Goal: Information Seeking & Learning: Learn about a topic

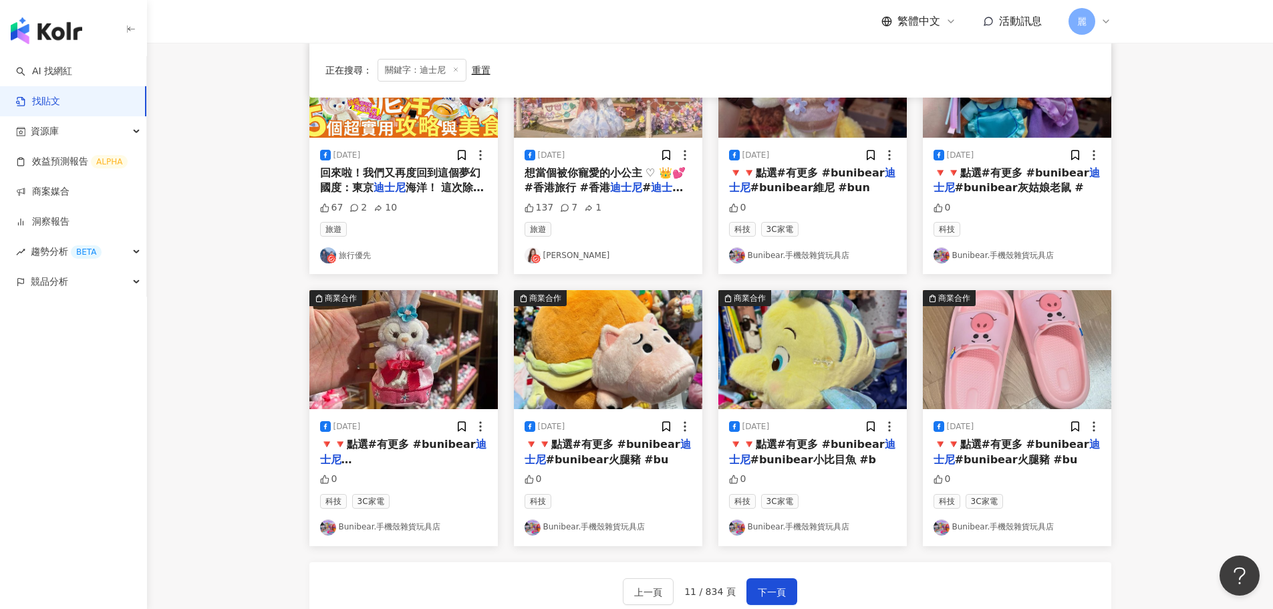
scroll to position [409, 0]
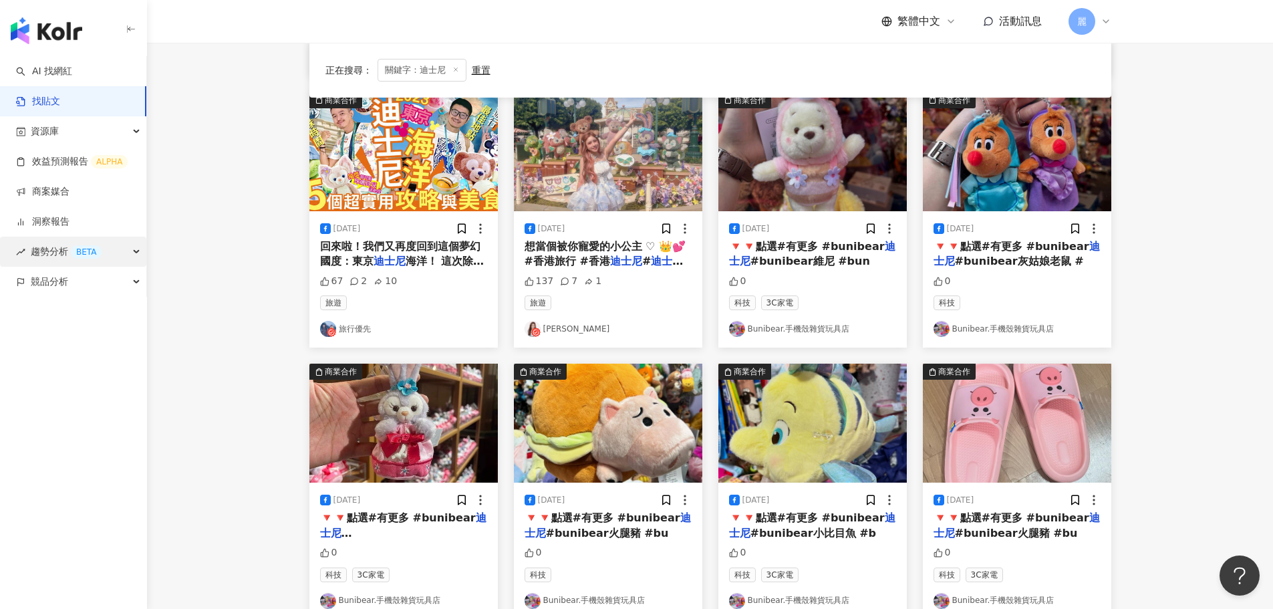
click at [57, 253] on span "趨勢分析 BETA" at bounding box center [66, 252] width 71 height 30
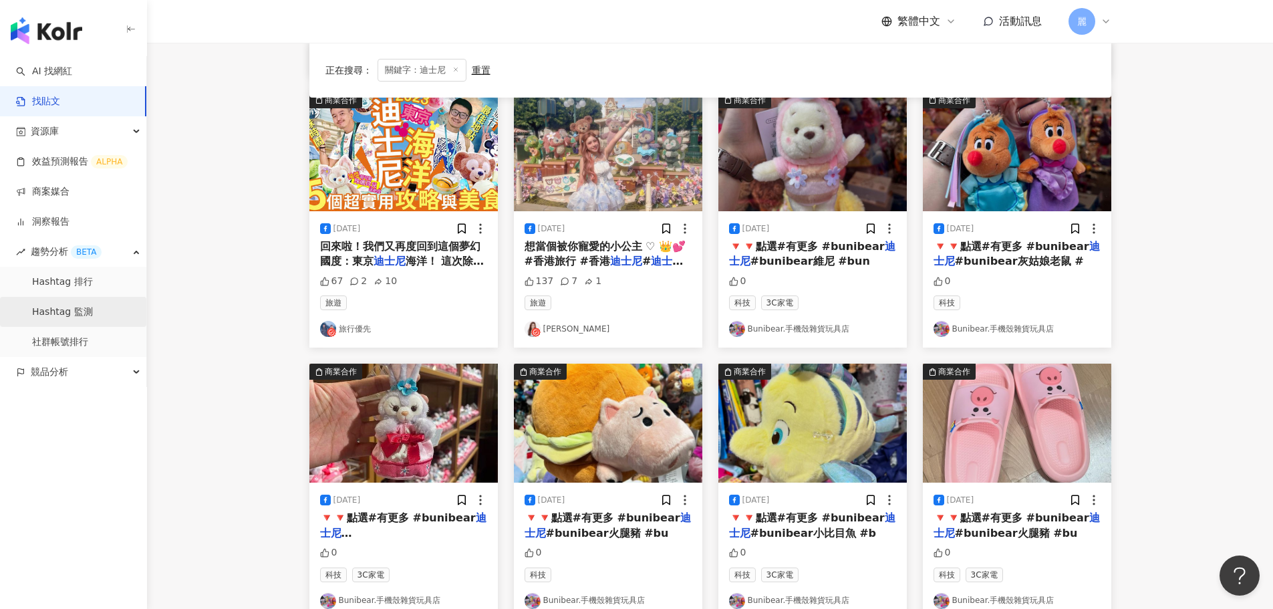
click at [76, 310] on link "Hashtag 監測" at bounding box center [62, 311] width 61 height 13
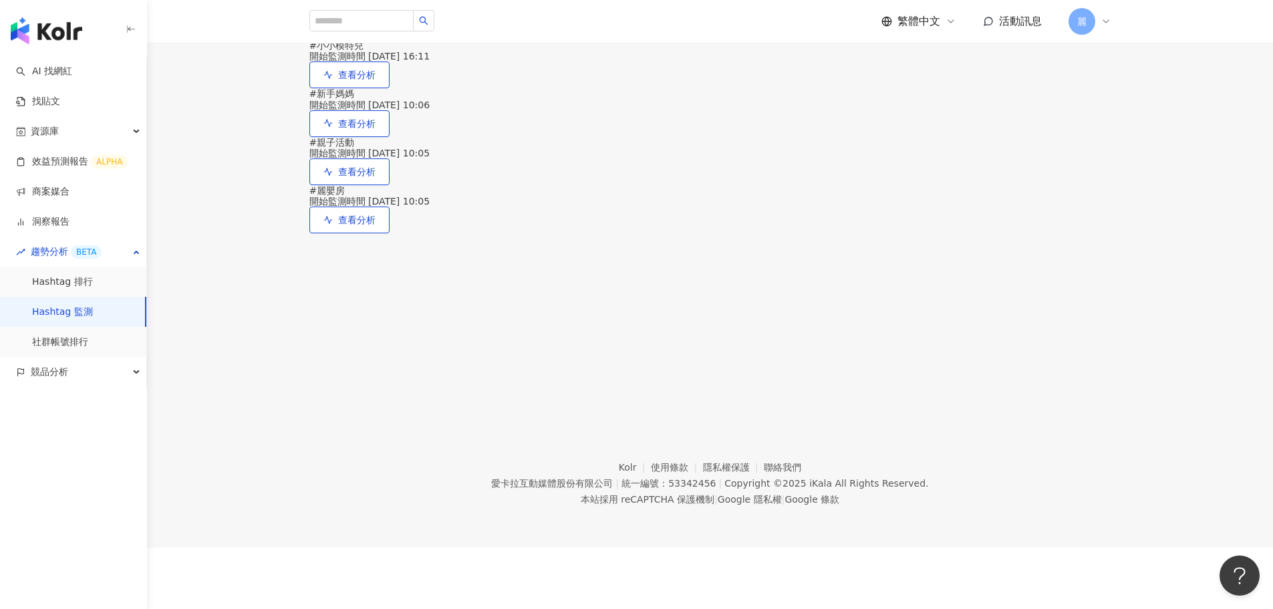
scroll to position [200, 0]
click at [376, 80] on span "查看分析" at bounding box center [356, 74] width 37 height 11
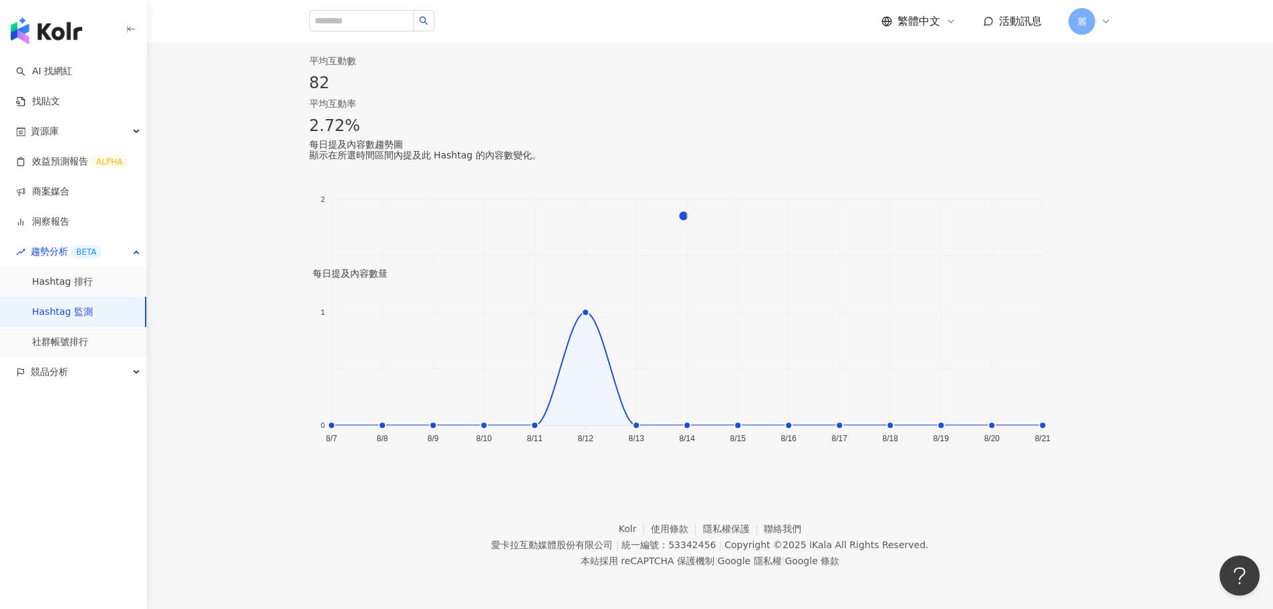
scroll to position [742, 0]
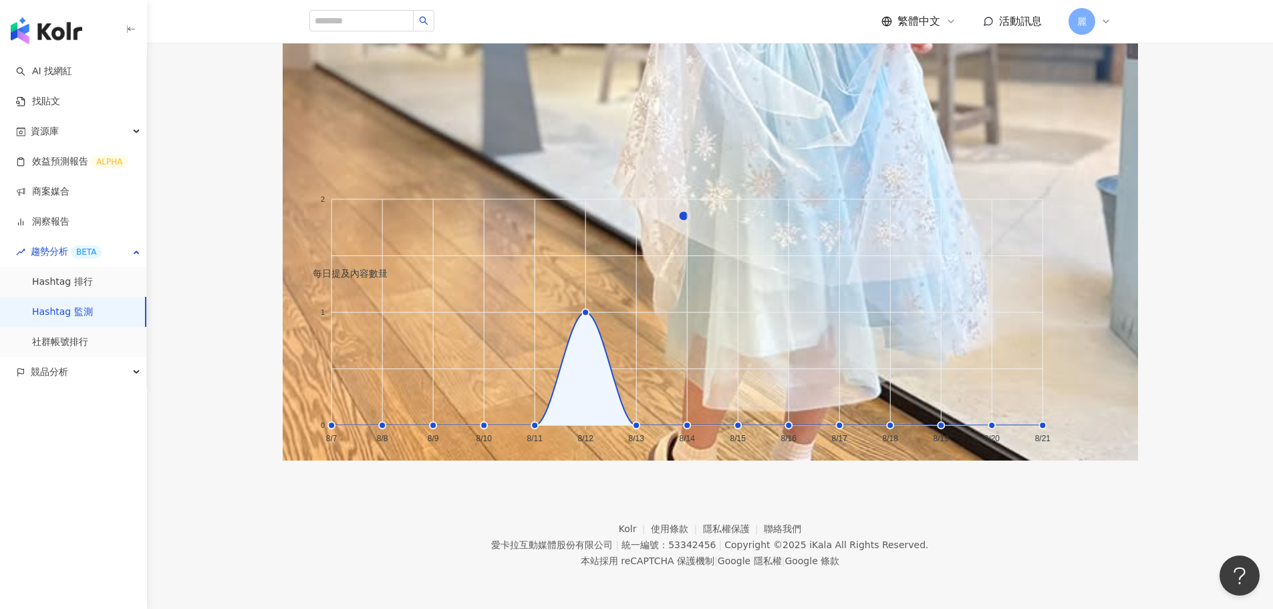
click at [85, 305] on link "Hashtag 監測" at bounding box center [62, 311] width 61 height 13
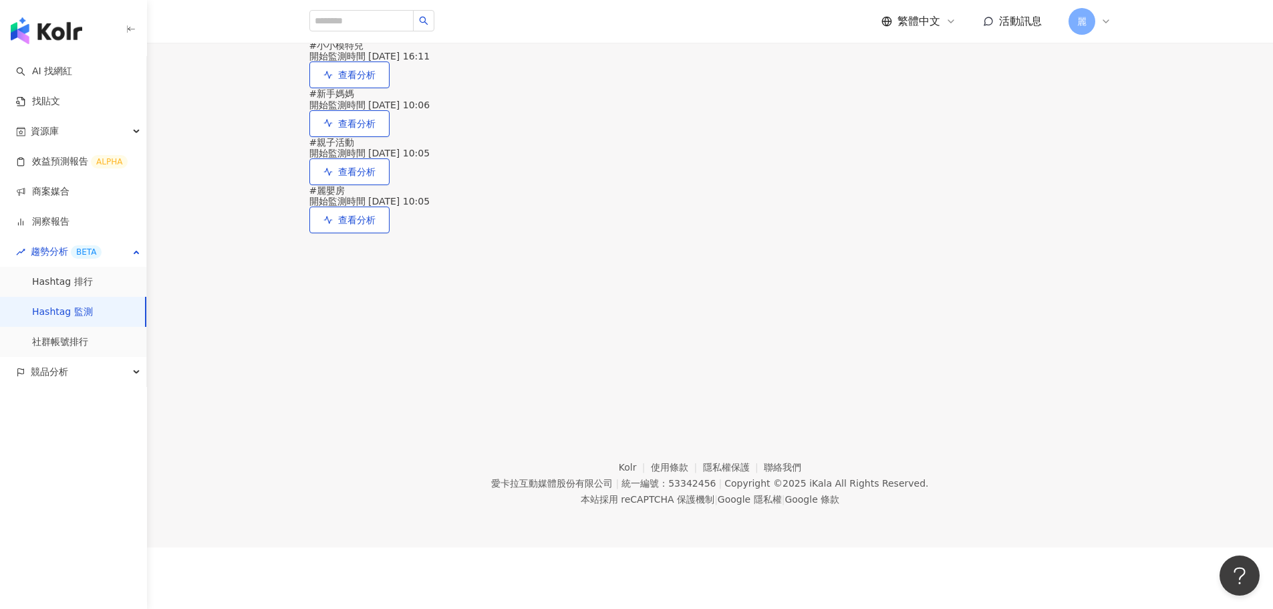
scroll to position [200, 0]
click at [376, 225] on span "查看分析" at bounding box center [356, 220] width 37 height 11
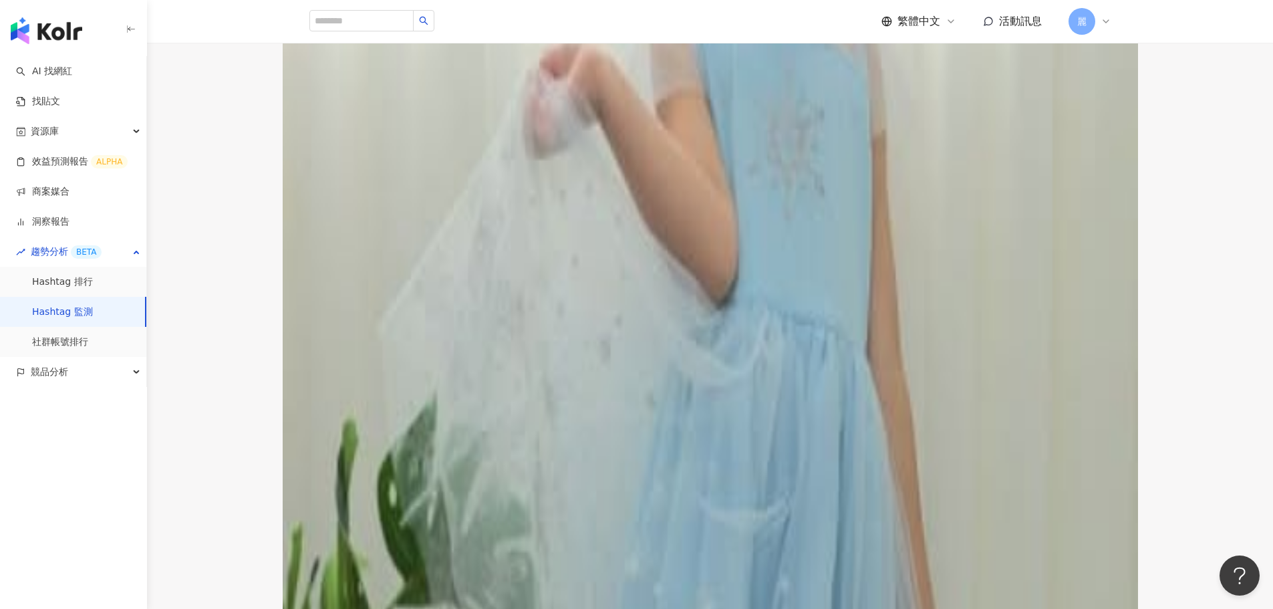
scroll to position [401, 0]
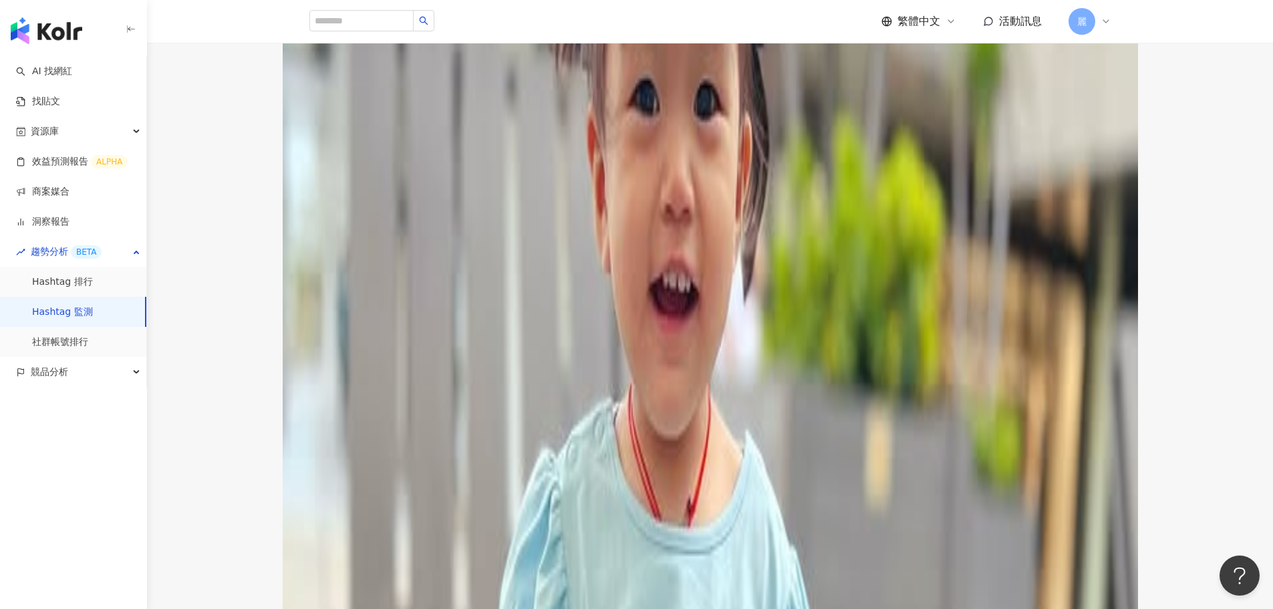
scroll to position [601, 0]
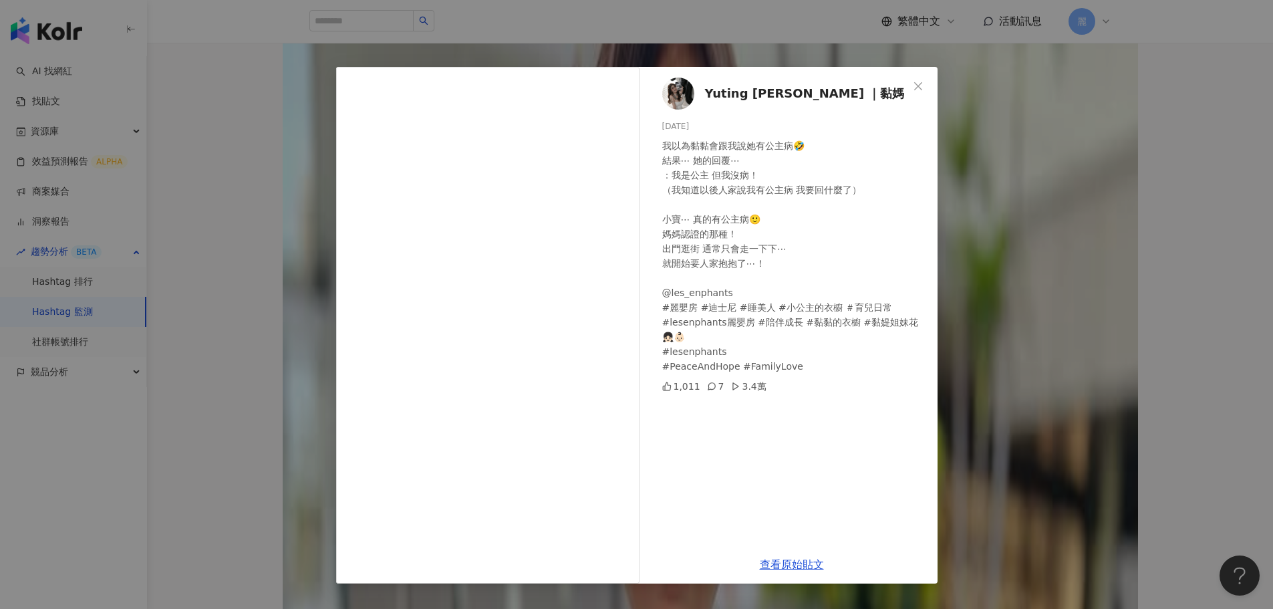
scroll to position [334, 0]
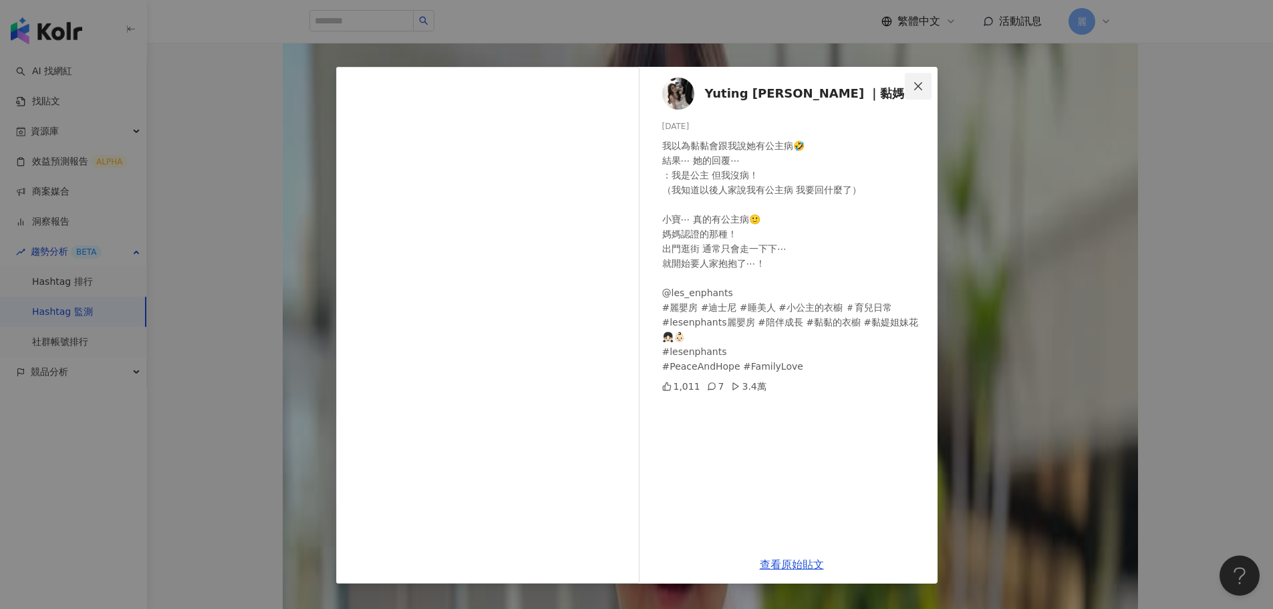
click at [916, 85] on icon "close" at bounding box center [918, 86] width 11 height 11
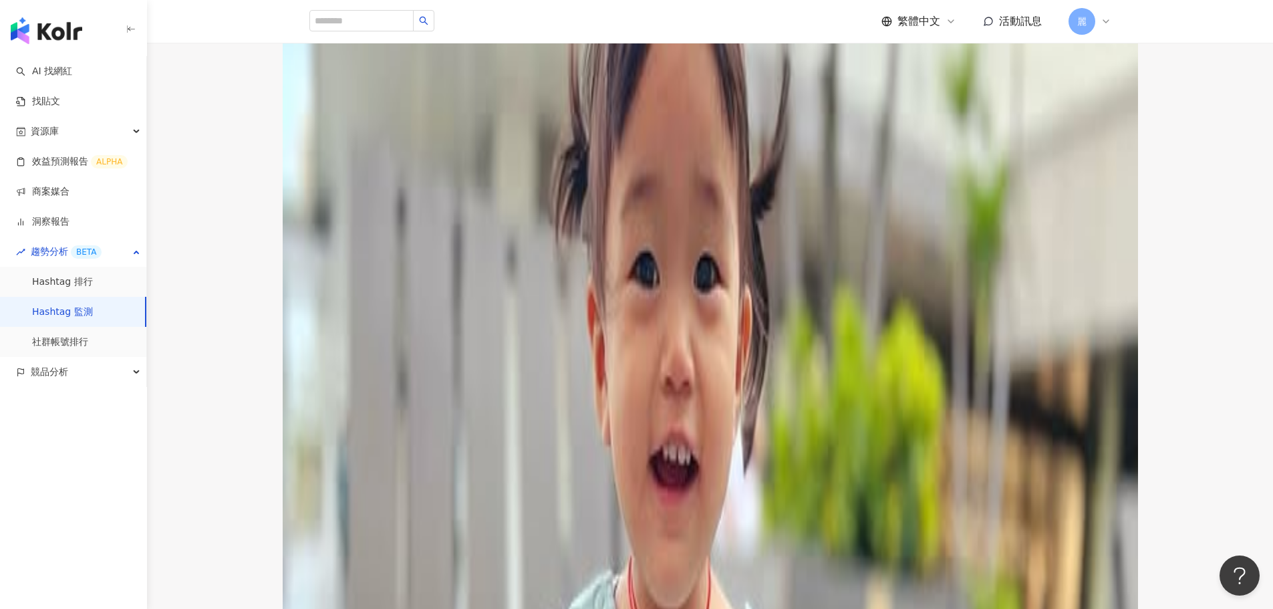
scroll to position [468, 0]
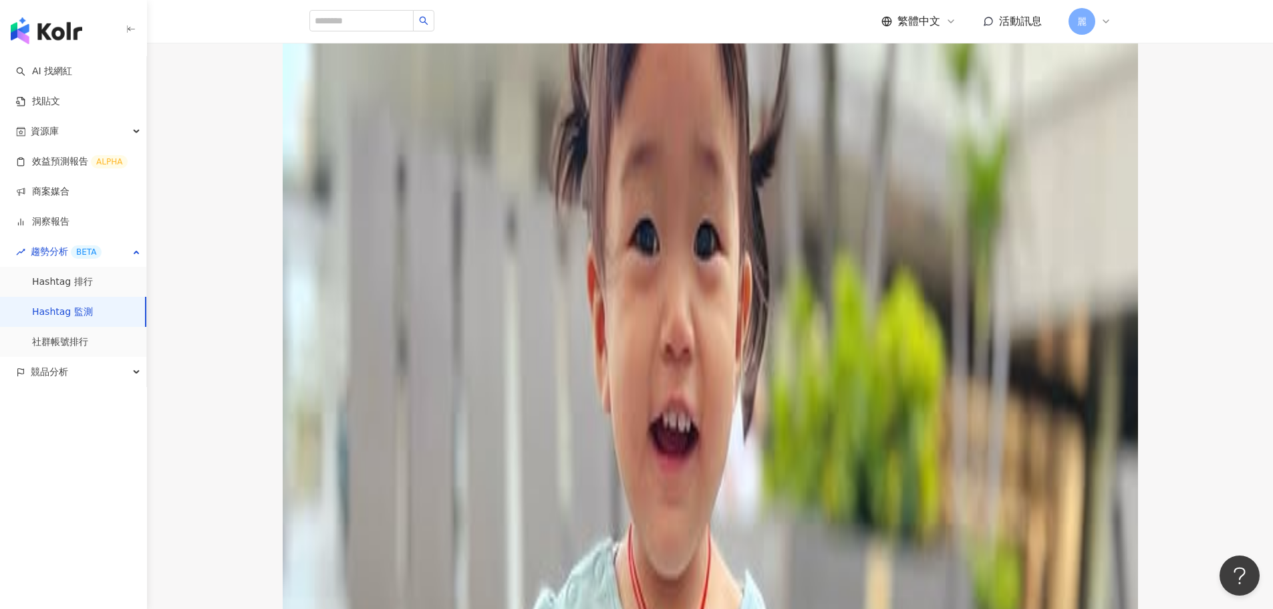
click at [465, 85] on div "我以為黏黏會跟我說她有公主病🤣 結果⋯ 她的回覆⋯ ：我是公主 但我沒病！ （我知道以後人家說我有公主病 我要回什麼了） 小寶⋯ 真的有公主病🙂 媽媽認證的那…" at bounding box center [710, 77] width 802 height 15
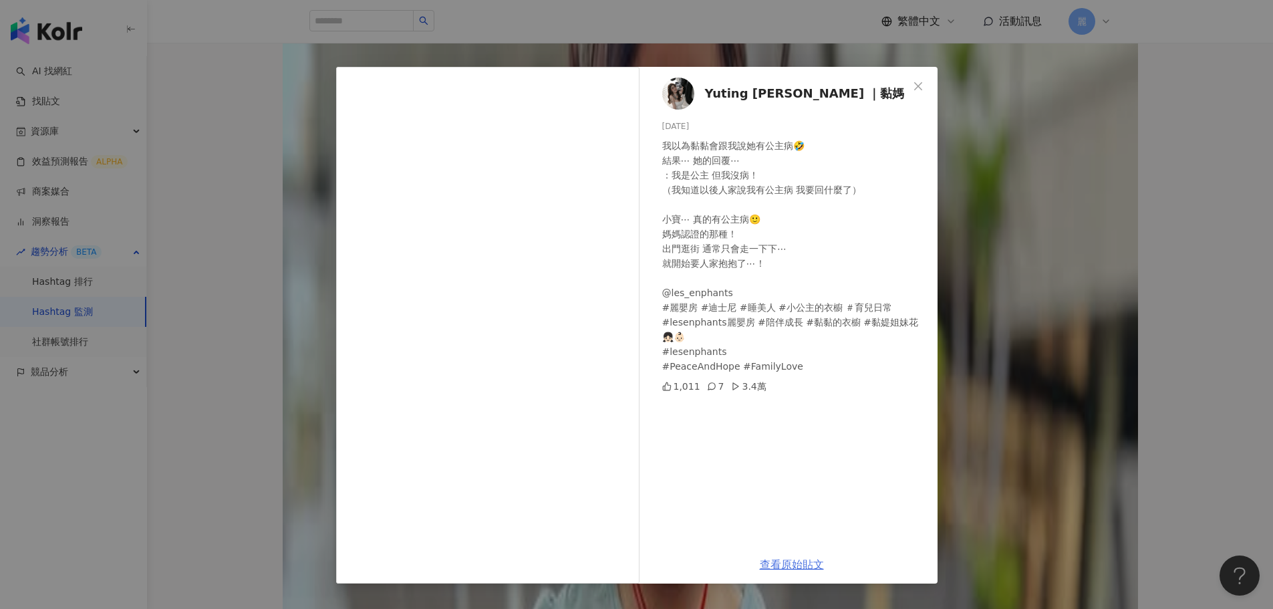
click at [805, 565] on link "查看原始貼文" at bounding box center [792, 564] width 64 height 13
click at [920, 86] on icon "close" at bounding box center [918, 86] width 11 height 11
